Goal: Task Accomplishment & Management: Complete application form

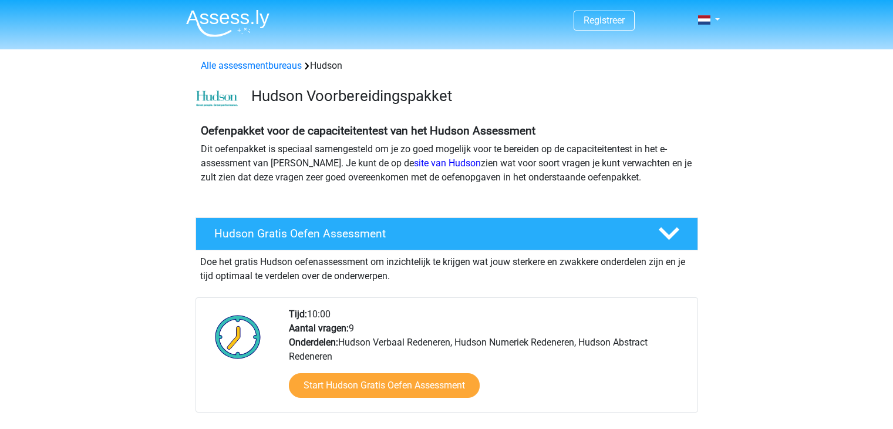
scroll to position [63, 0]
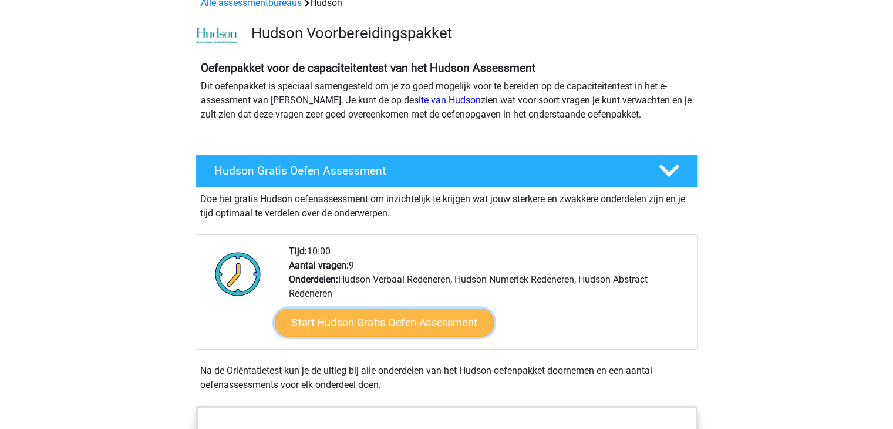
click at [355, 331] on link "Start Hudson Gratis Oefen Assessment" at bounding box center [384, 322] width 220 height 28
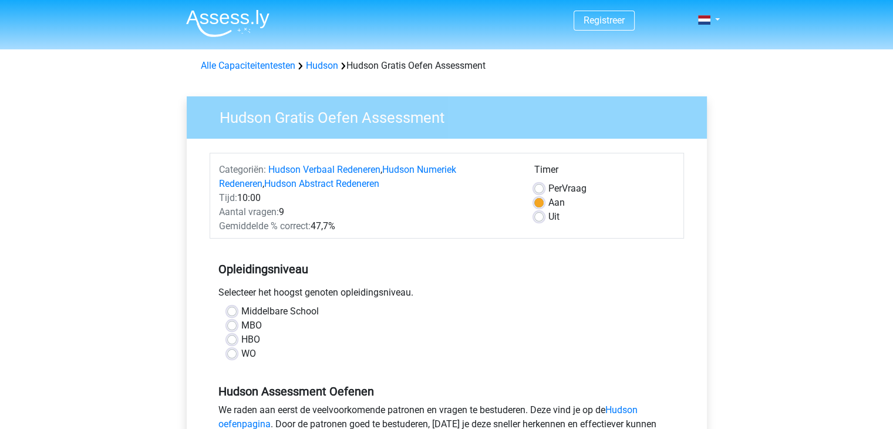
click at [238, 339] on div "HBO" at bounding box center [446, 339] width 439 height 14
click at [241, 339] on label "HBO" at bounding box center [250, 339] width 19 height 14
click at [229, 339] on input "HBO" at bounding box center [231, 338] width 9 height 12
radio input "true"
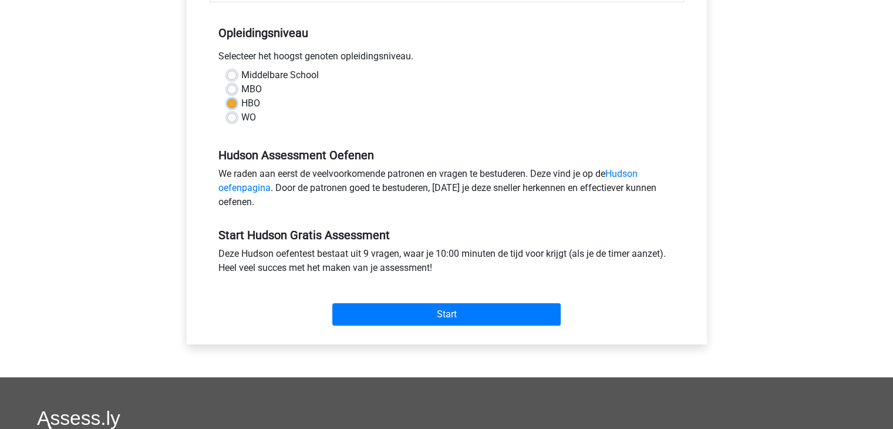
scroll to position [240, 0]
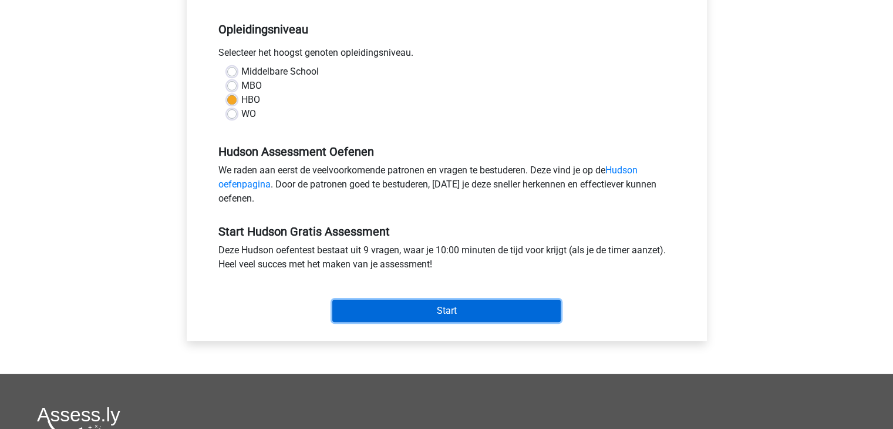
click at [431, 305] on input "Start" at bounding box center [446, 310] width 228 height 22
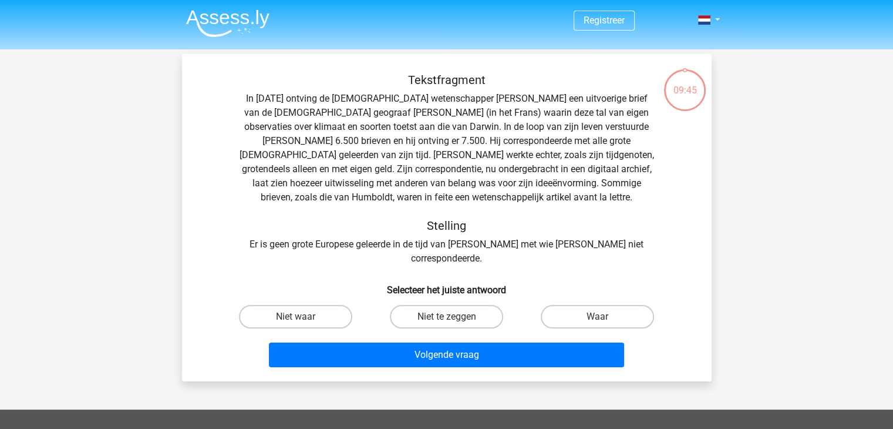
click at [166, 139] on div "Registreer" at bounding box center [446, 359] width 893 height 719
click at [629, 305] on label "Waar" at bounding box center [597, 316] width 113 height 23
click at [605, 316] on input "Waar" at bounding box center [602, 320] width 8 height 8
radio input "true"
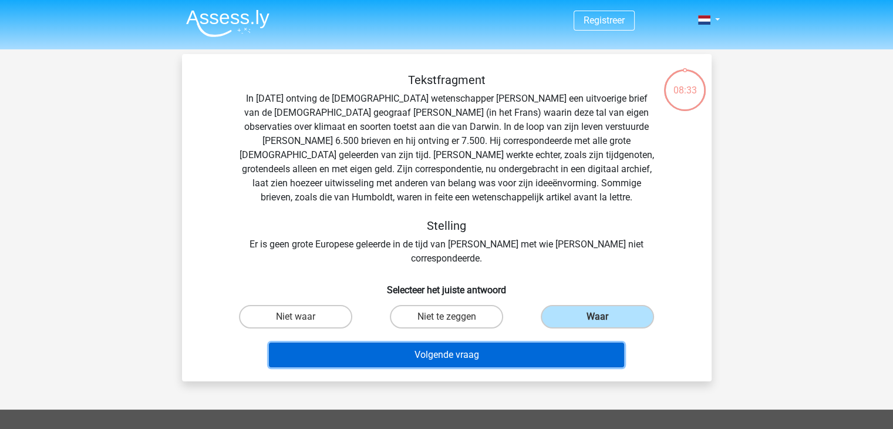
click at [505, 342] on button "Volgende vraag" at bounding box center [446, 354] width 355 height 25
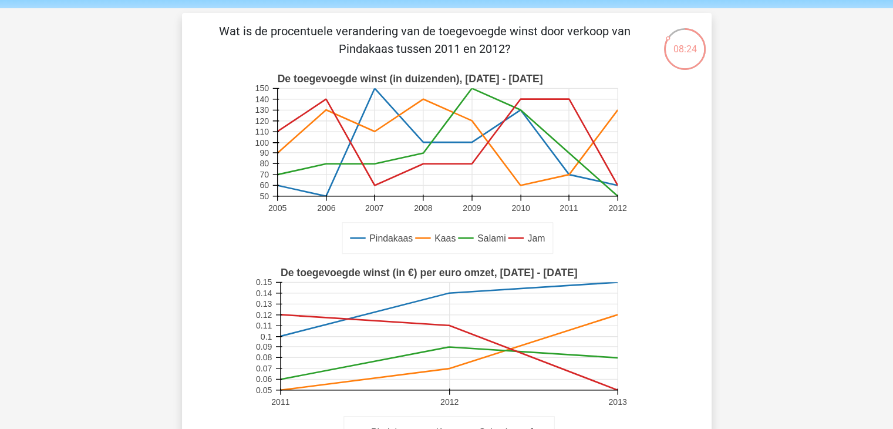
scroll to position [43, 0]
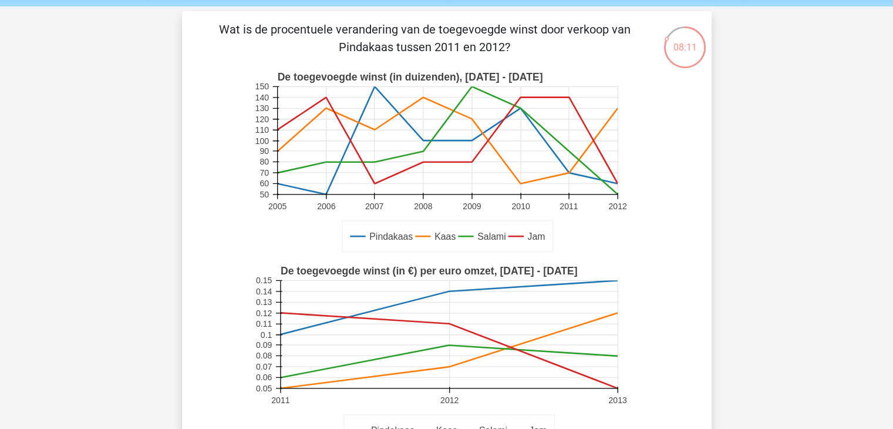
click at [247, 214] on icon "Pindakaas Kaas Salami Jam De toegevoegde winst (in duizenden), 2005 - 2012 2005…" at bounding box center [446, 162] width 473 height 194
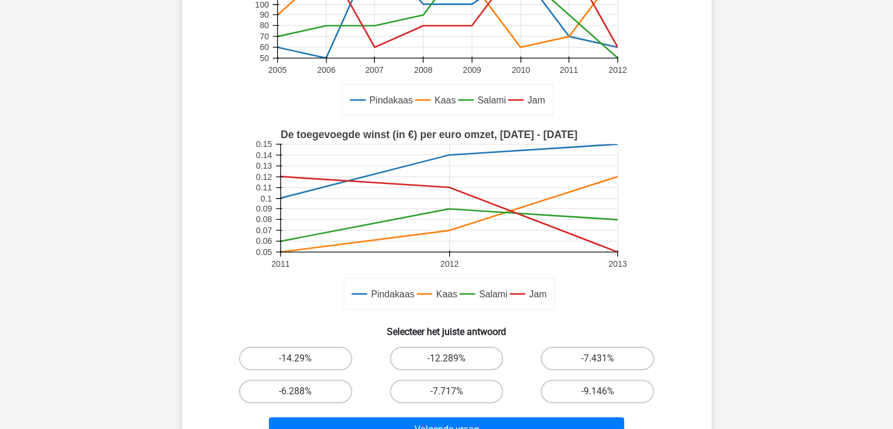
scroll to position [206, 0]
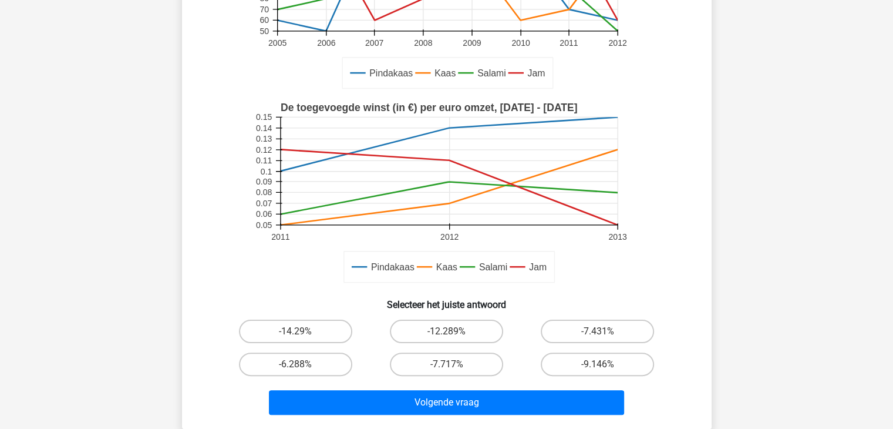
click at [193, 137] on div "Wat is de procentuele verandering van de toegevoegde winst door verkoop van Pin…" at bounding box center [447, 138] width 520 height 562
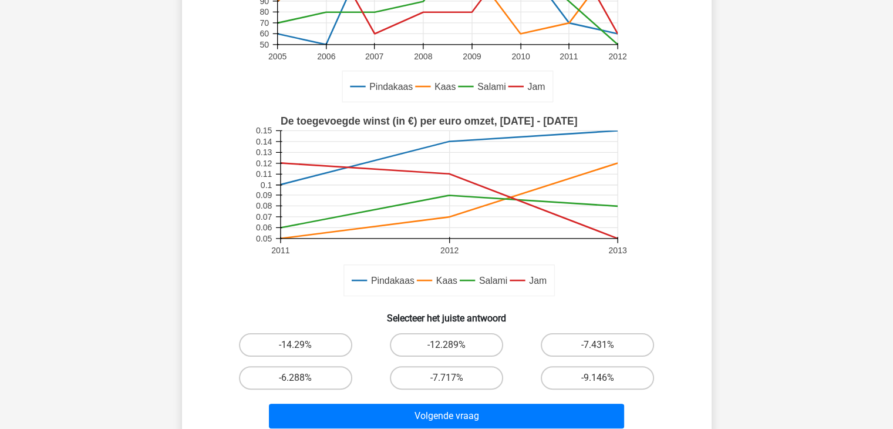
scroll to position [192, 0]
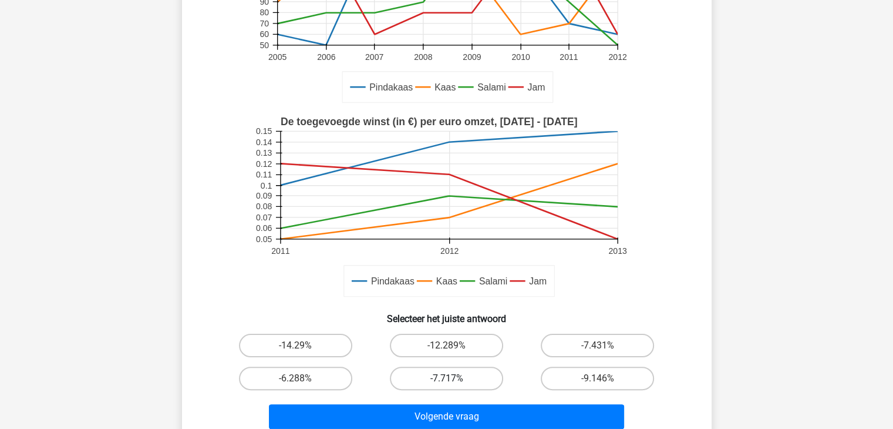
click at [439, 380] on label "-7.717%" at bounding box center [446, 377] width 113 height 23
click at [446, 380] on input "-7.717%" at bounding box center [450, 382] width 8 height 8
radio input "true"
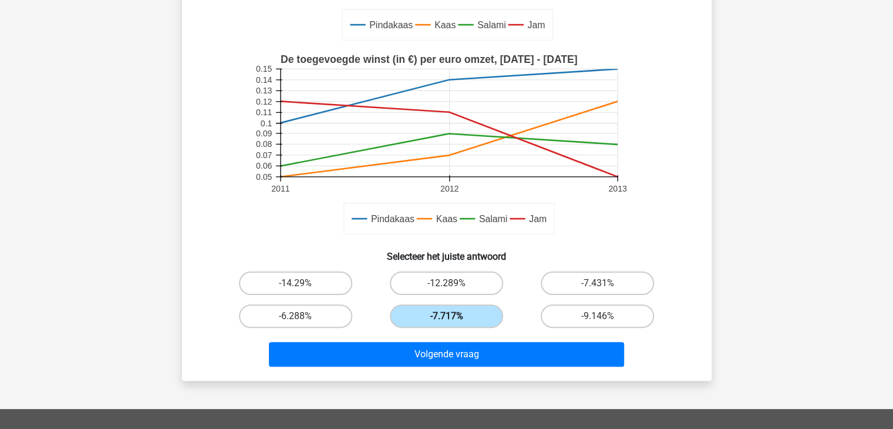
scroll to position [257, 0]
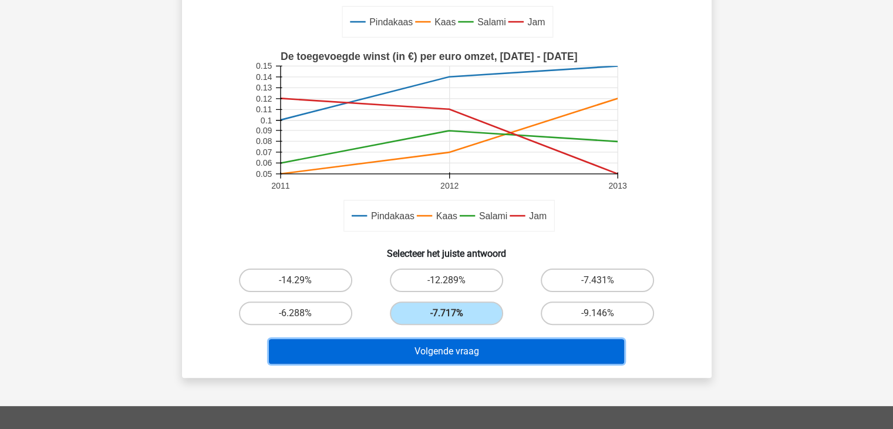
click at [465, 355] on button "Volgende vraag" at bounding box center [446, 351] width 355 height 25
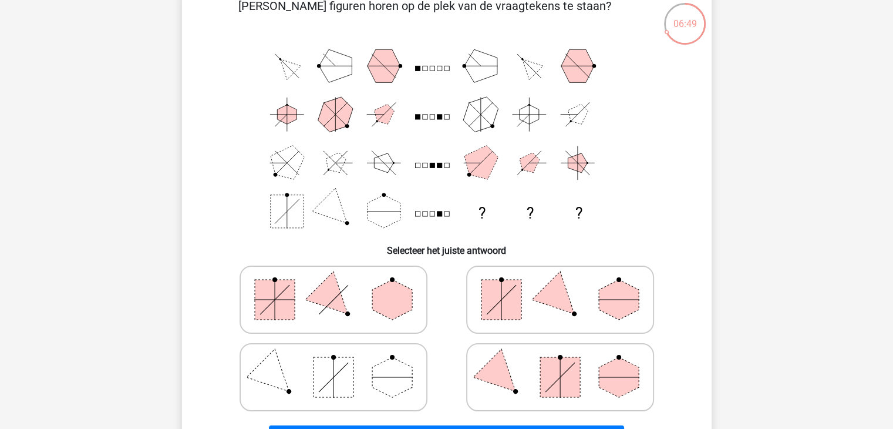
scroll to position [66, 0]
click at [147, 130] on div "Registreer ?" at bounding box center [446, 368] width 893 height 868
click at [558, 363] on rect at bounding box center [560, 378] width 40 height 40
click at [560, 363] on input "radio" at bounding box center [564, 359] width 8 height 8
radio input "true"
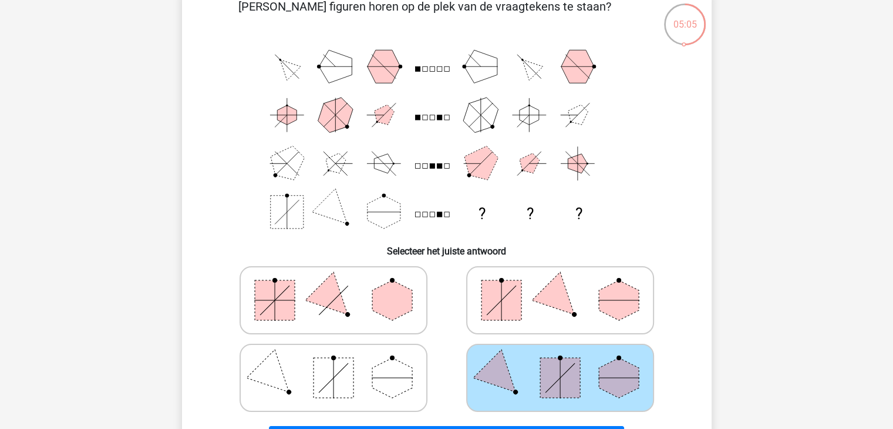
click at [382, 370] on polygon at bounding box center [392, 378] width 40 height 40
click at [341, 363] on input "radio" at bounding box center [338, 359] width 8 height 8
radio input "true"
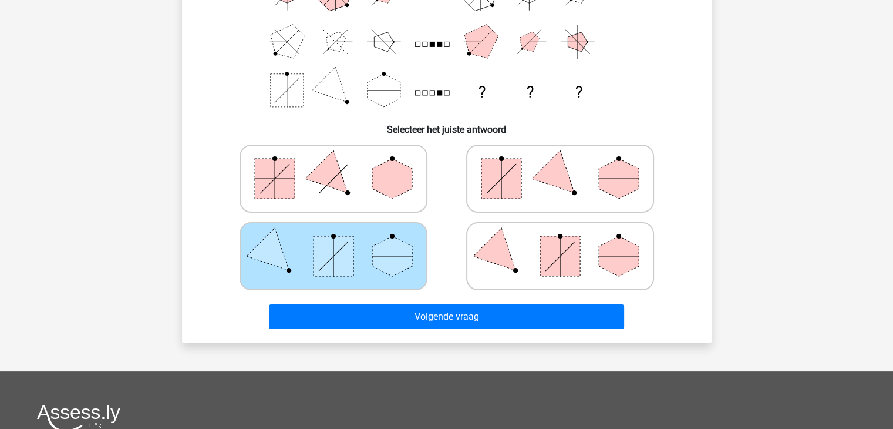
scroll to position [188, 0]
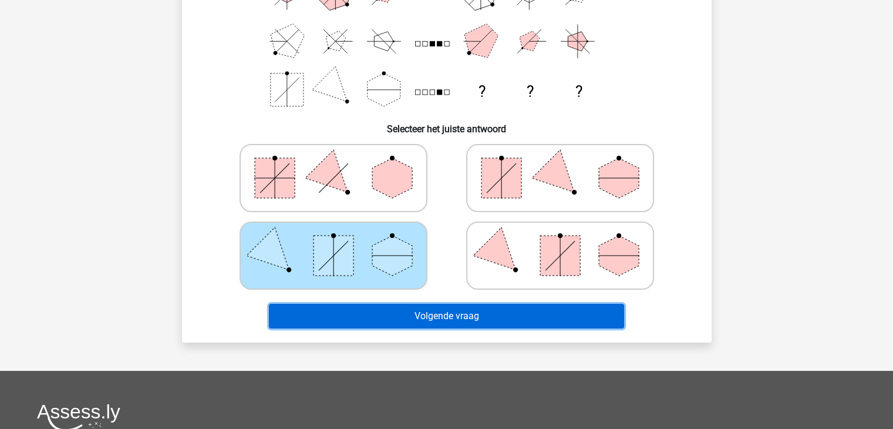
click at [456, 314] on button "Volgende vraag" at bounding box center [446, 316] width 355 height 25
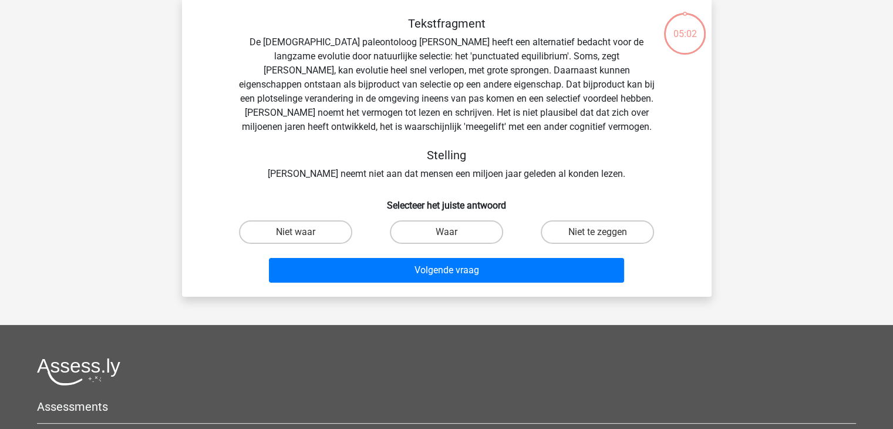
scroll to position [54, 0]
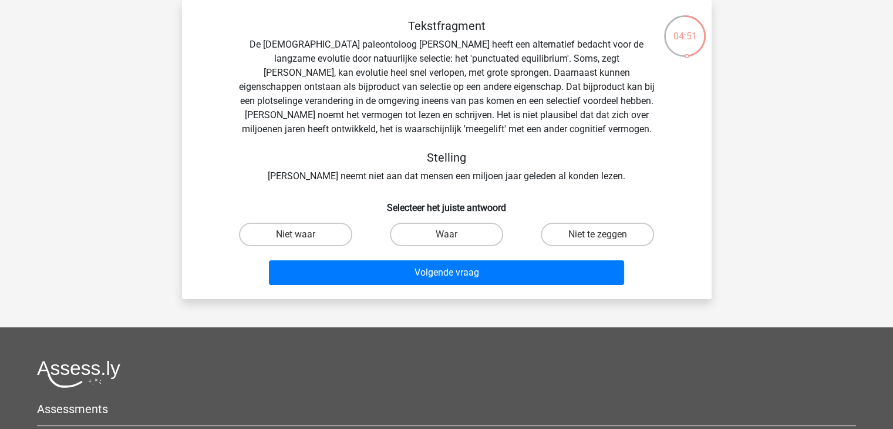
click at [89, 117] on div "Registreer" at bounding box center [446, 291] width 893 height 691
click at [439, 220] on div "Waar" at bounding box center [446, 234] width 151 height 33
click at [430, 226] on label "Waar" at bounding box center [446, 234] width 113 height 23
click at [446, 234] on input "Waar" at bounding box center [450, 238] width 8 height 8
radio input "true"
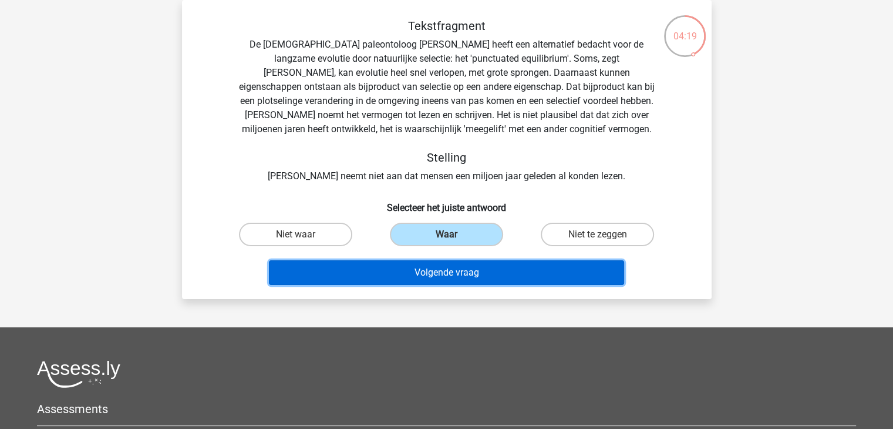
click at [403, 272] on button "Volgende vraag" at bounding box center [446, 272] width 355 height 25
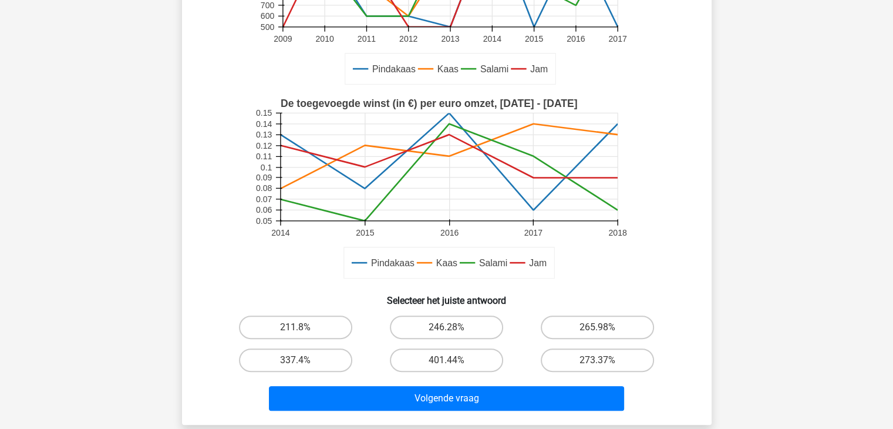
scroll to position [248, 0]
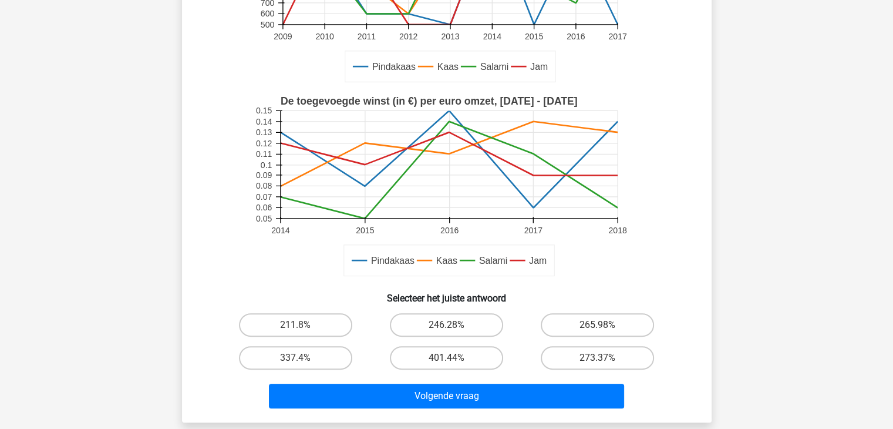
click at [173, 169] on div "03:47 Vraag 5 van de 9 Categorie: Hudson gratis assessment Pindakaas Kaas Salam…" at bounding box center [447, 114] width 548 height 616
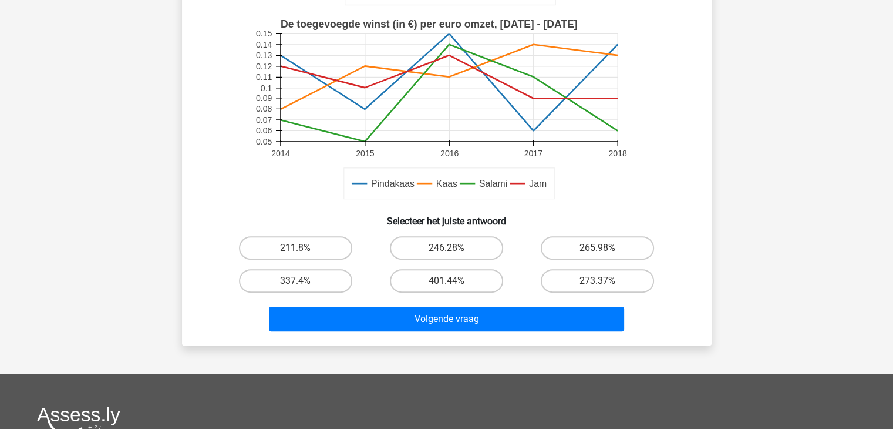
scroll to position [329, 0]
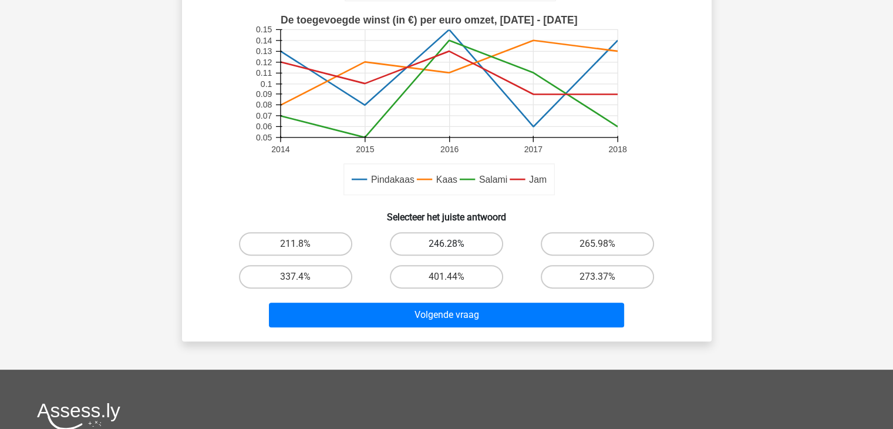
click at [426, 244] on label "246.28%" at bounding box center [446, 243] width 113 height 23
click at [446, 244] on input "246.28%" at bounding box center [450, 248] width 8 height 8
radio input "true"
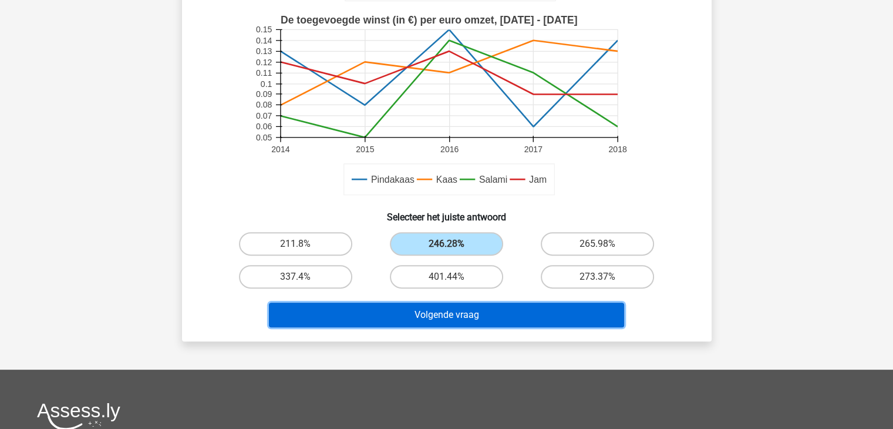
click at [426, 316] on button "Volgende vraag" at bounding box center [446, 314] width 355 height 25
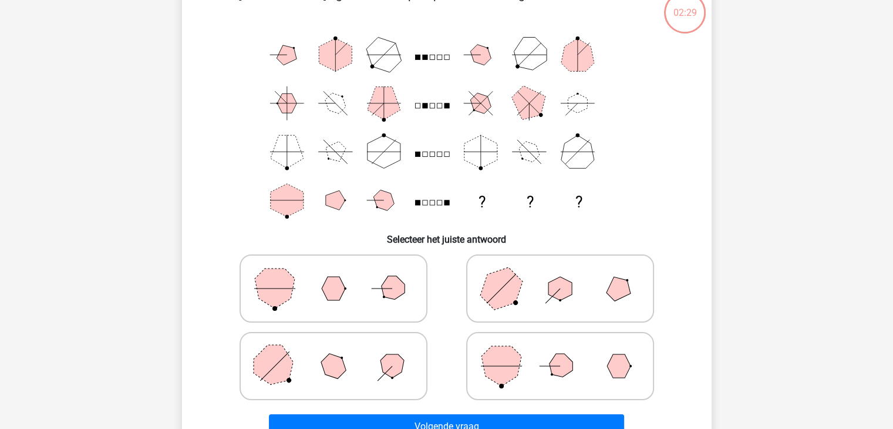
scroll to position [54, 0]
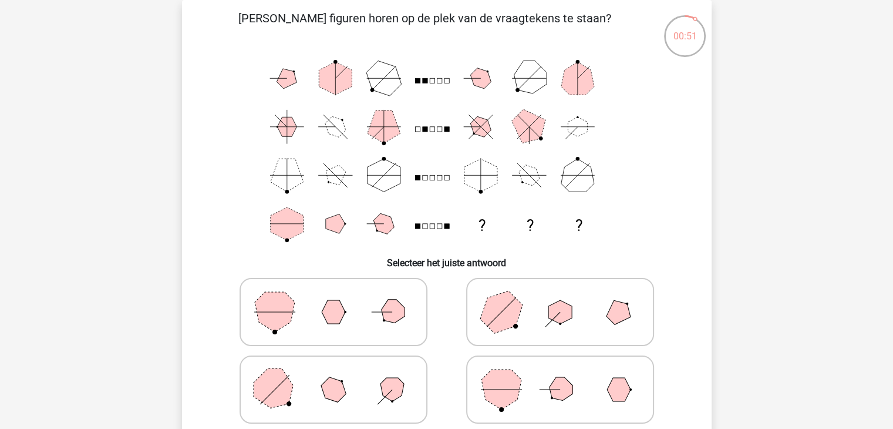
click at [63, 133] on div "Registreer ?" at bounding box center [446, 380] width 893 height 868
click at [526, 291] on icon at bounding box center [560, 311] width 176 height 59
click at [560, 291] on input "radio" at bounding box center [564, 293] width 8 height 8
radio input "true"
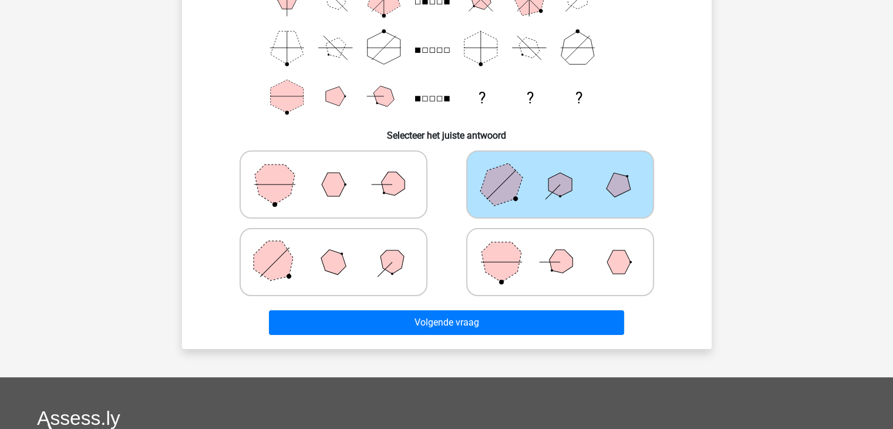
scroll to position [183, 0]
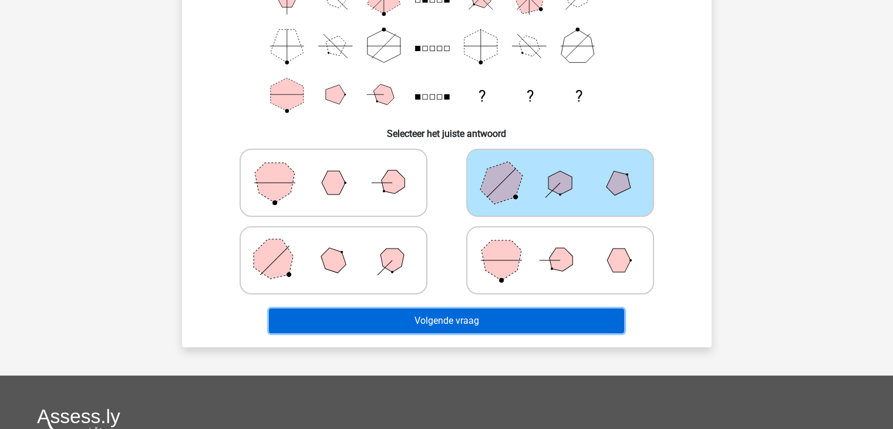
click at [558, 315] on button "Volgende vraag" at bounding box center [446, 320] width 355 height 25
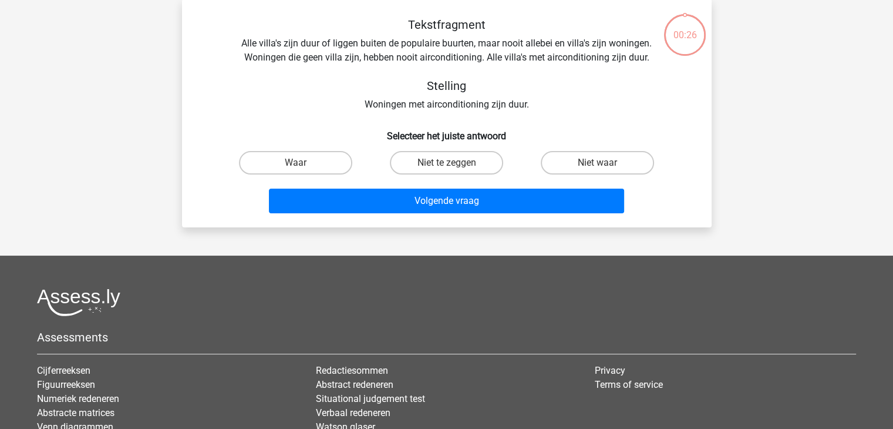
scroll to position [54, 0]
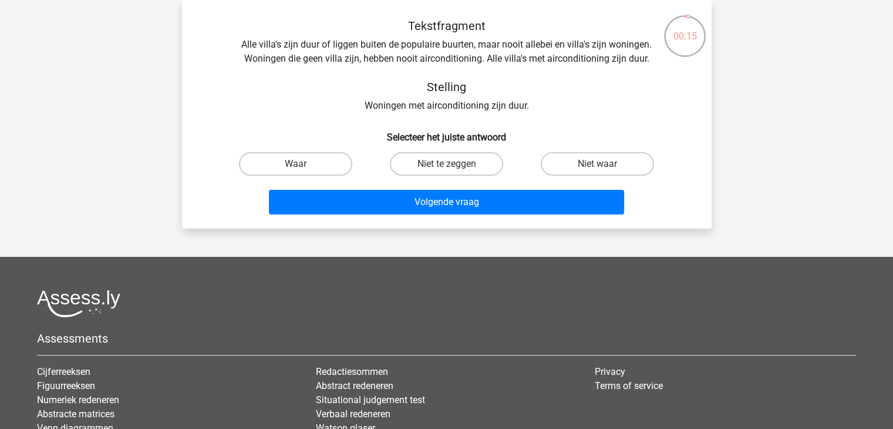
click at [165, 106] on div "Registreer" at bounding box center [446, 256] width 893 height 621
click at [315, 160] on label "Waar" at bounding box center [295, 163] width 113 height 23
click at [303, 164] on input "Waar" at bounding box center [299, 168] width 8 height 8
radio input "true"
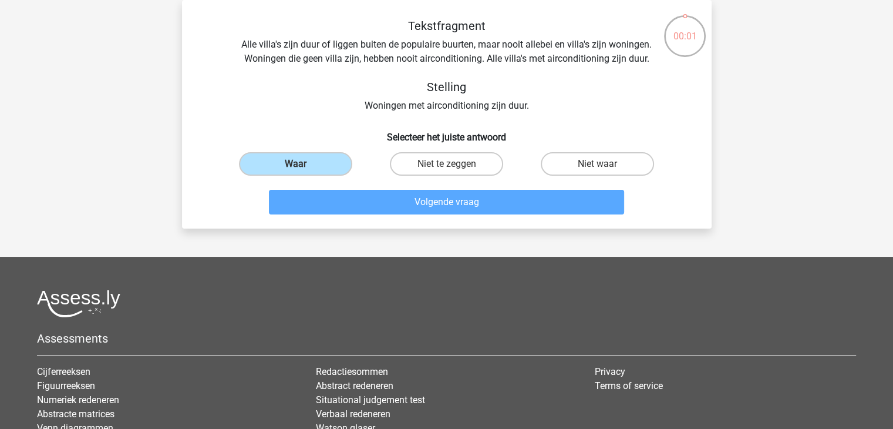
click at [392, 187] on div "Volgende vraag" at bounding box center [447, 199] width 492 height 39
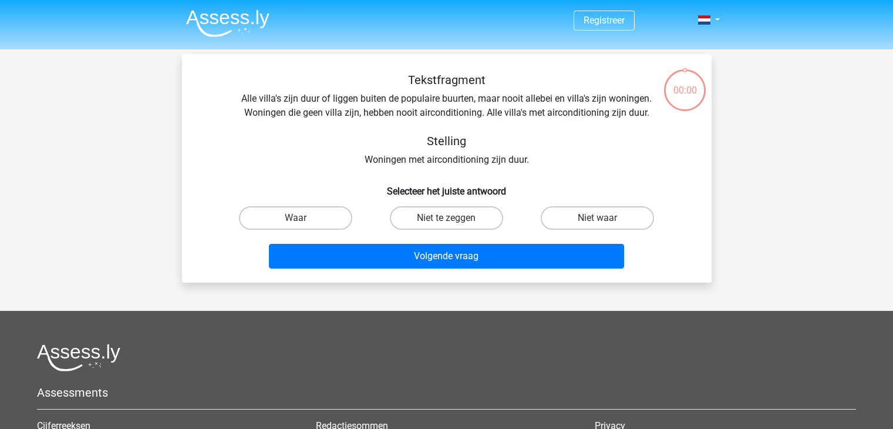
scroll to position [54, 0]
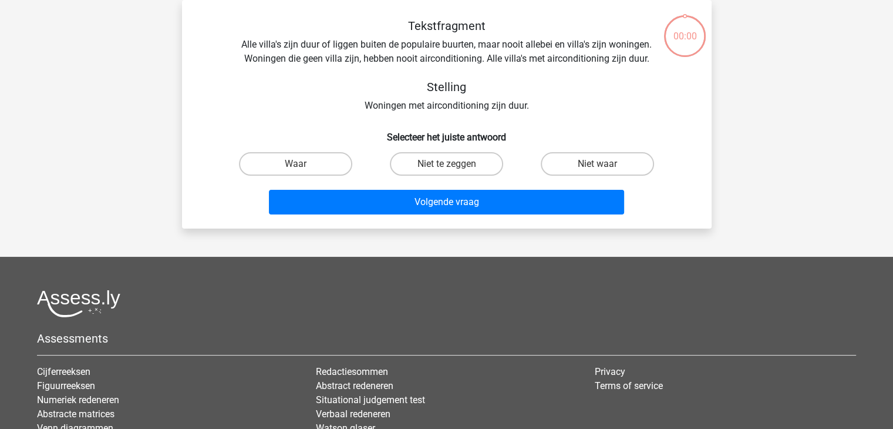
click at [392, 187] on div "Volgende vraag" at bounding box center [447, 199] width 492 height 39
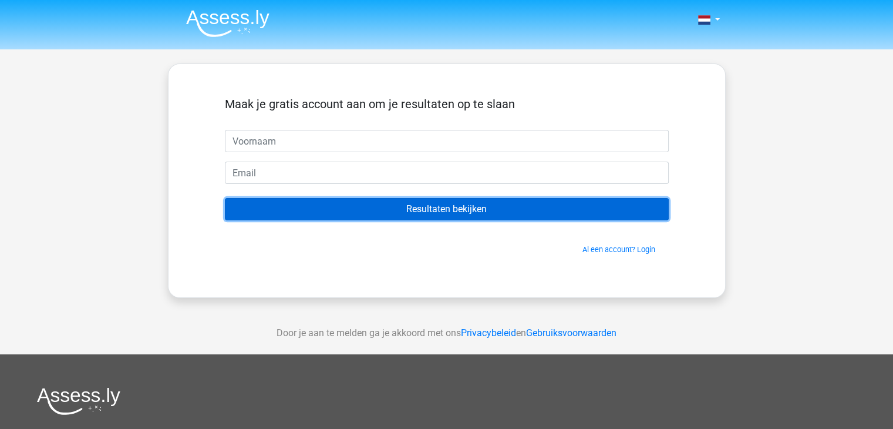
click at [406, 213] on input "Resultaten bekijken" at bounding box center [447, 209] width 444 height 22
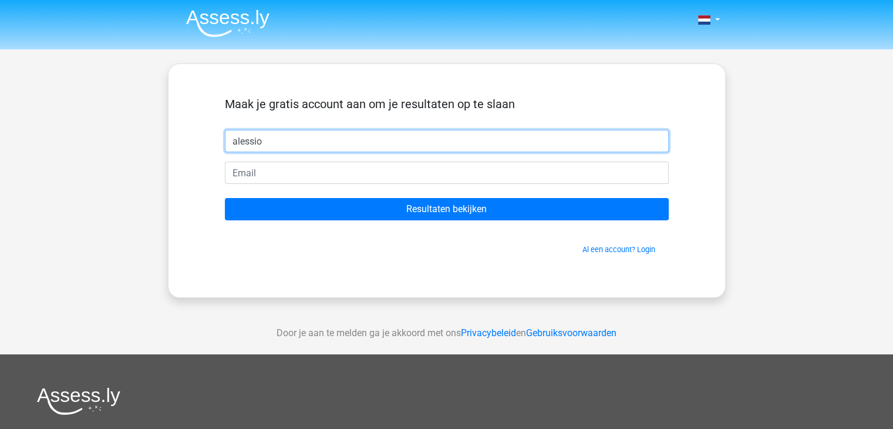
type input "alessio"
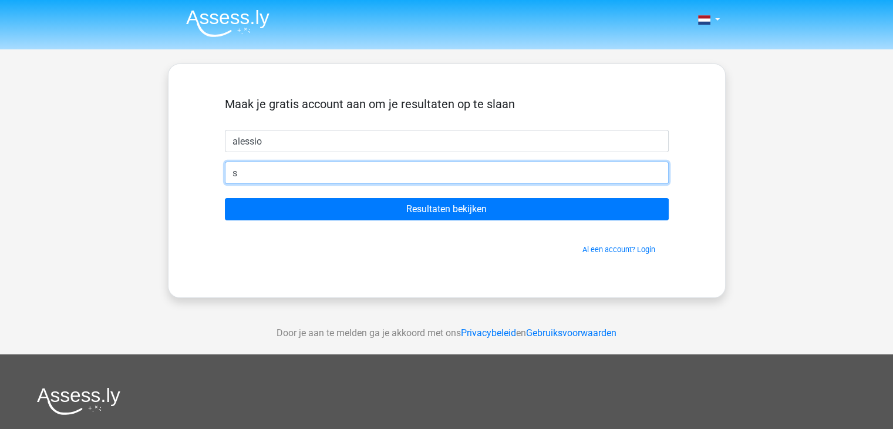
type input "spider.boemy@hotmail.com"
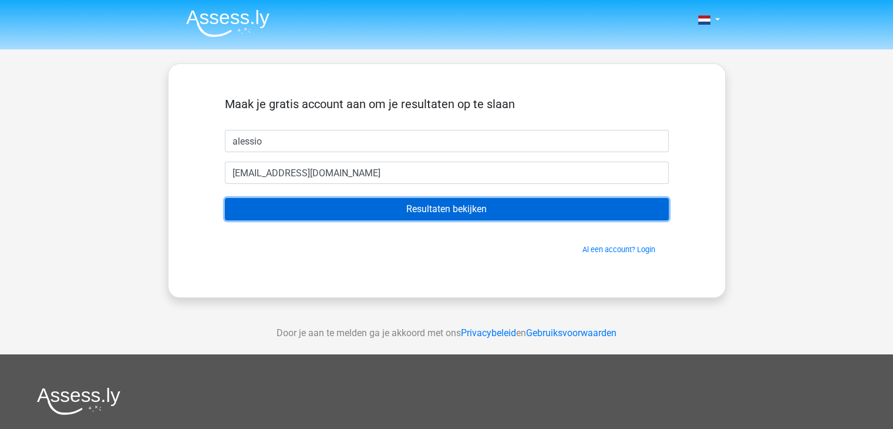
click at [344, 212] on input "Resultaten bekijken" at bounding box center [447, 209] width 444 height 22
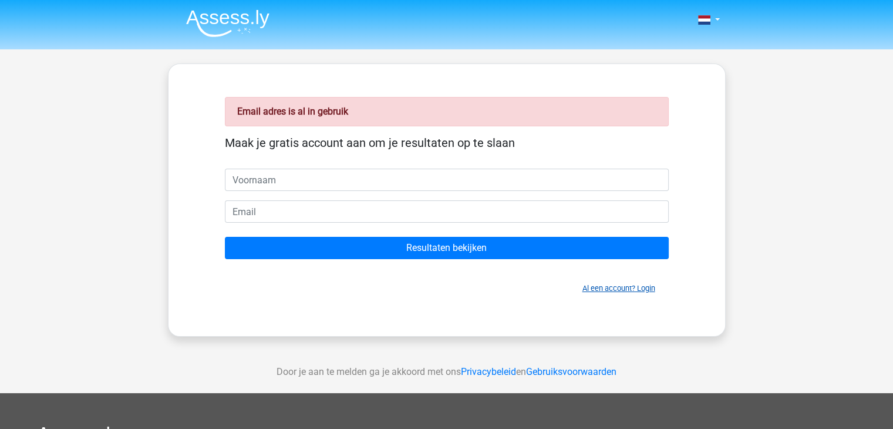
click at [615, 289] on link "Al een account? Login" at bounding box center [618, 288] width 73 height 9
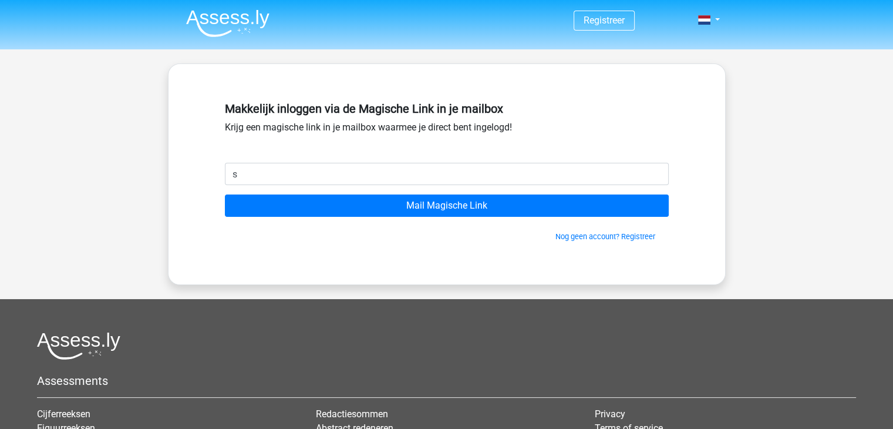
type input "spider.boemy@hotmail.com"
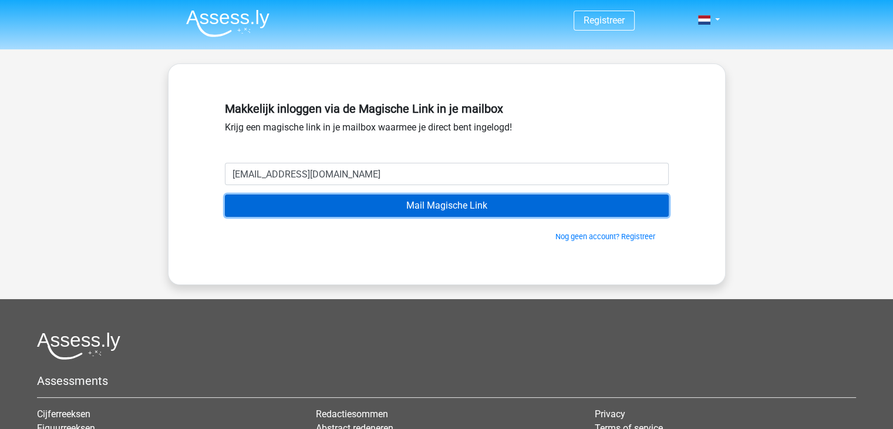
click at [370, 211] on input "Mail Magische Link" at bounding box center [447, 205] width 444 height 22
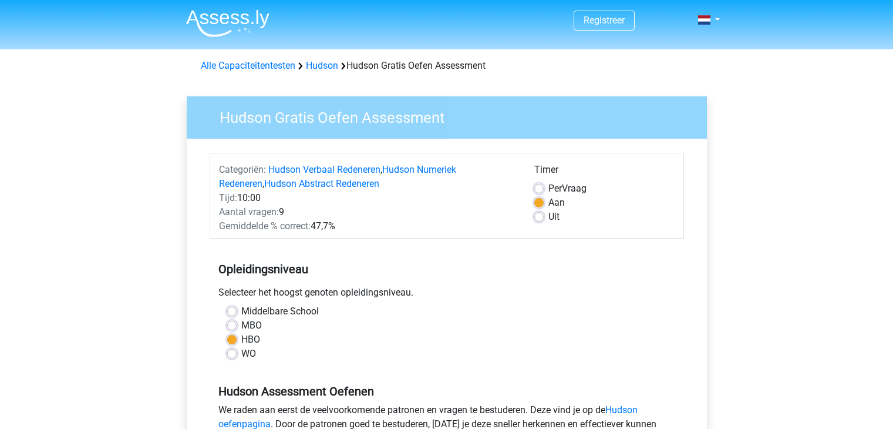
scroll to position [240, 0]
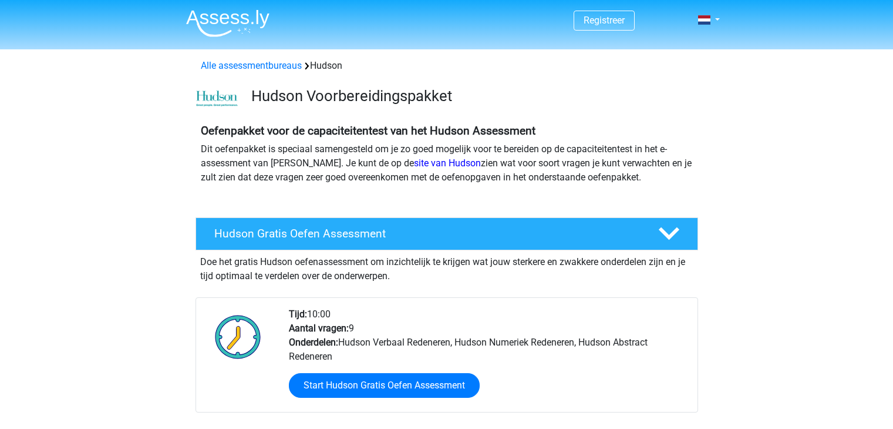
scroll to position [63, 0]
